Goal: Task Accomplishment & Management: Manage account settings

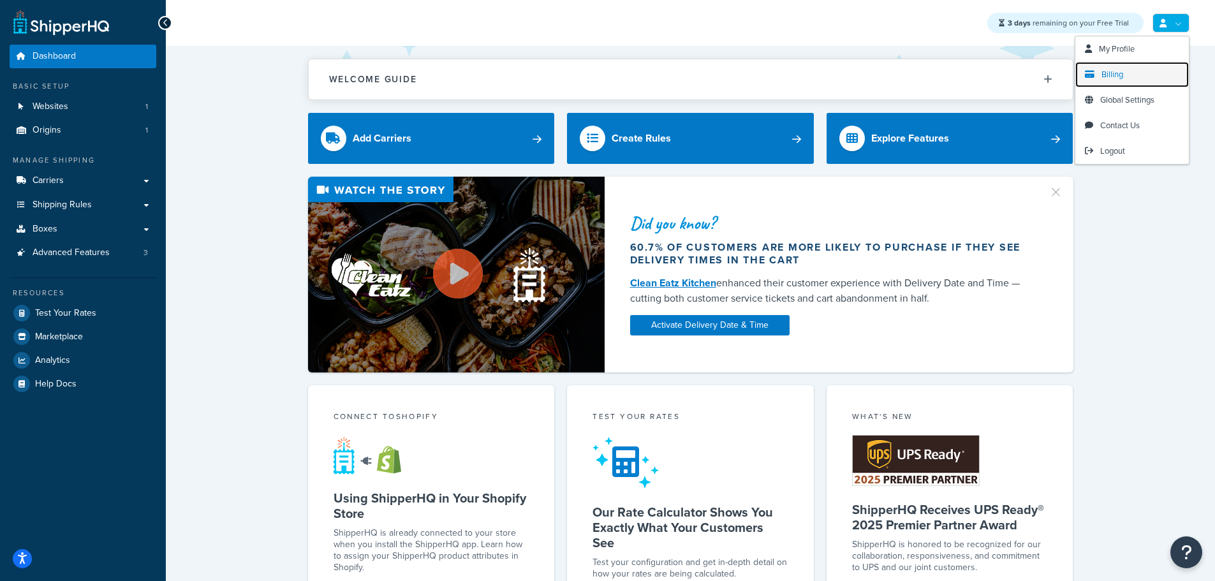
click at [1124, 76] on link "Billing" at bounding box center [1132, 75] width 114 height 26
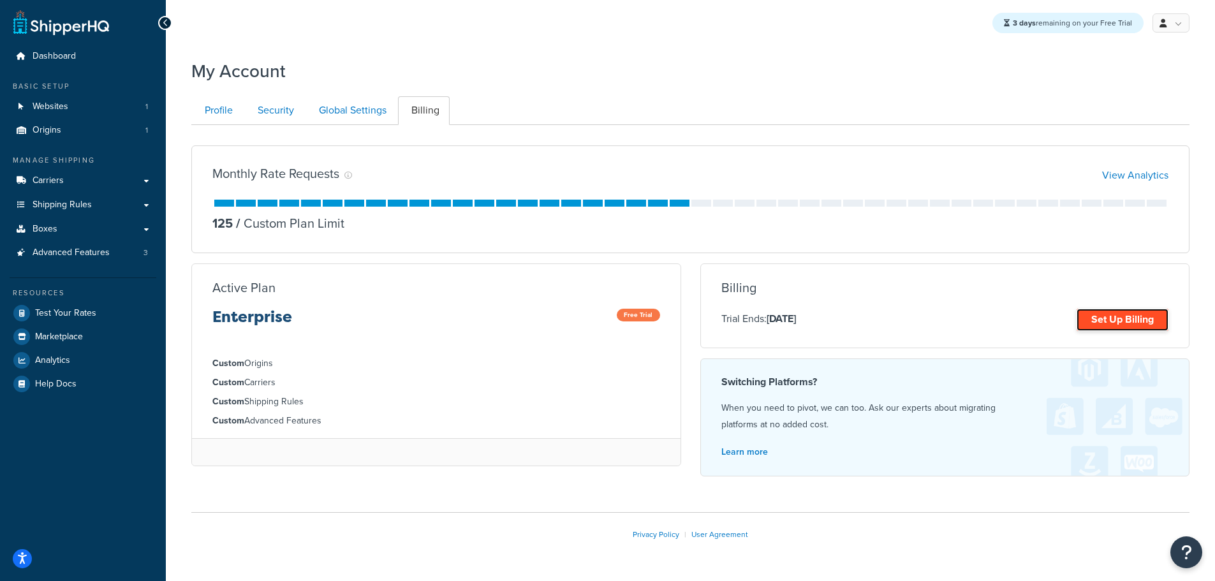
click at [1115, 314] on link "Set Up Billing" at bounding box center [1122, 320] width 92 height 22
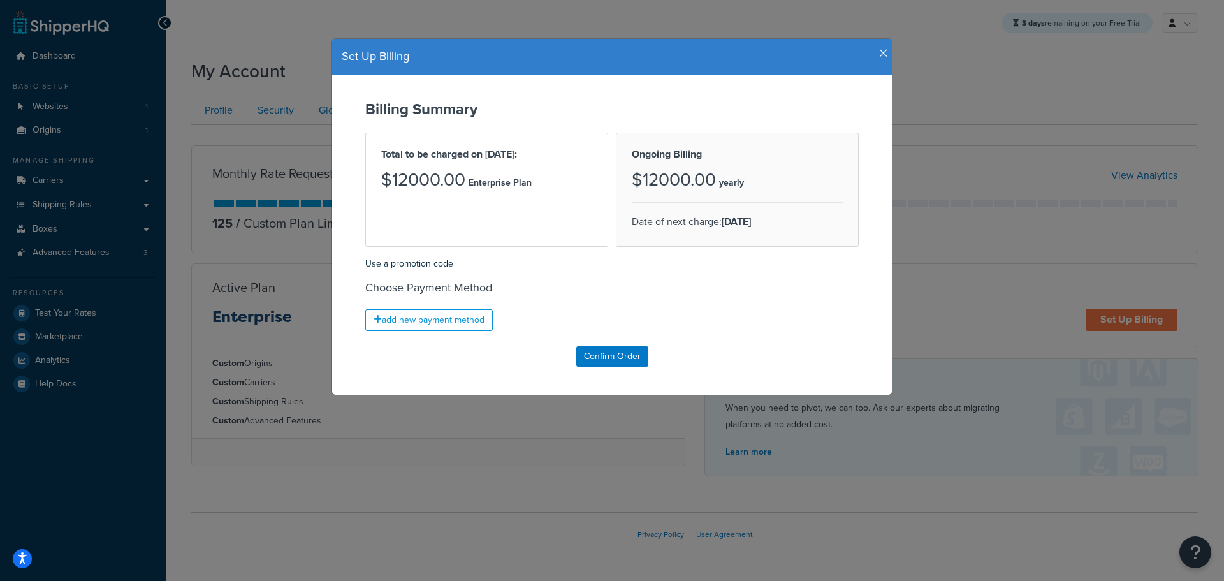
click at [881, 52] on icon "button" at bounding box center [883, 53] width 9 height 11
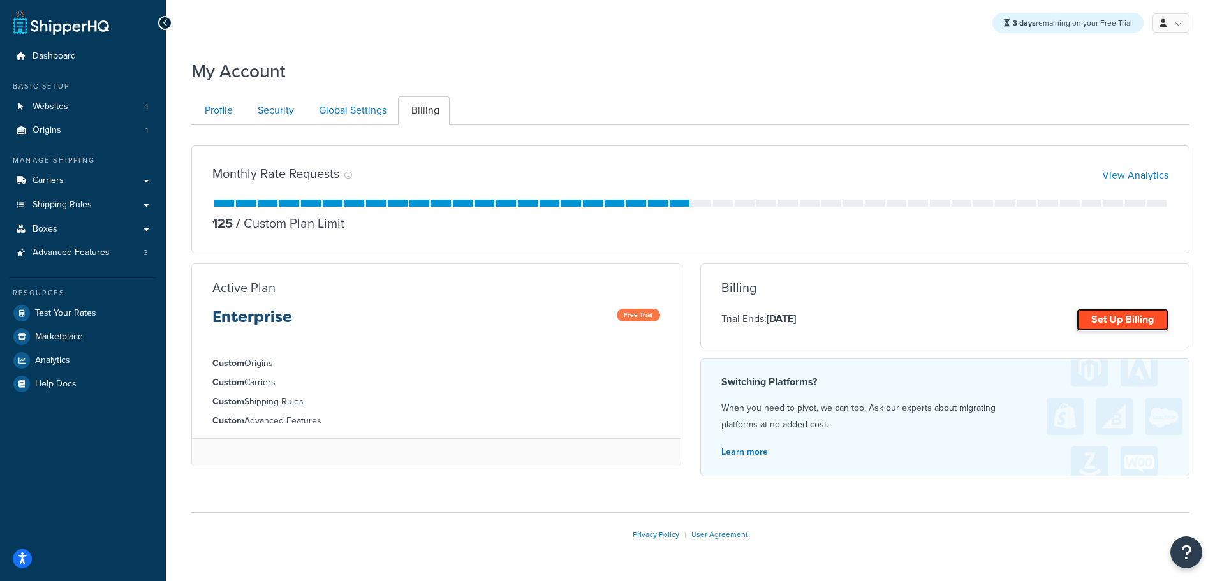
click at [1107, 322] on link "Set Up Billing" at bounding box center [1122, 320] width 92 height 22
